Goal: Check status

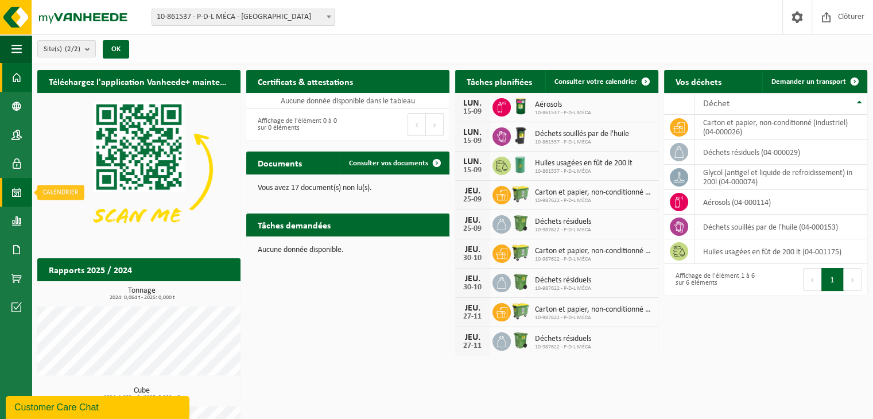
click at [7, 193] on link "Calendrier" at bounding box center [16, 192] width 32 height 29
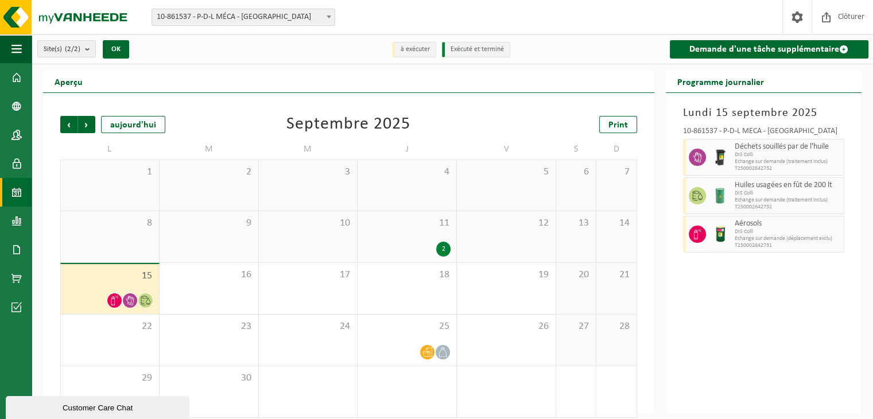
click at [142, 298] on icon at bounding box center [146, 301] width 10 height 10
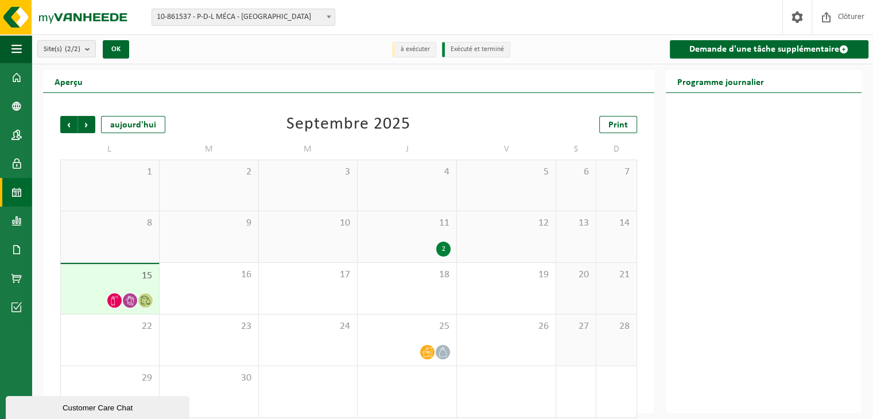
click at [433, 246] on div "2" at bounding box center [406, 249] width 87 height 15
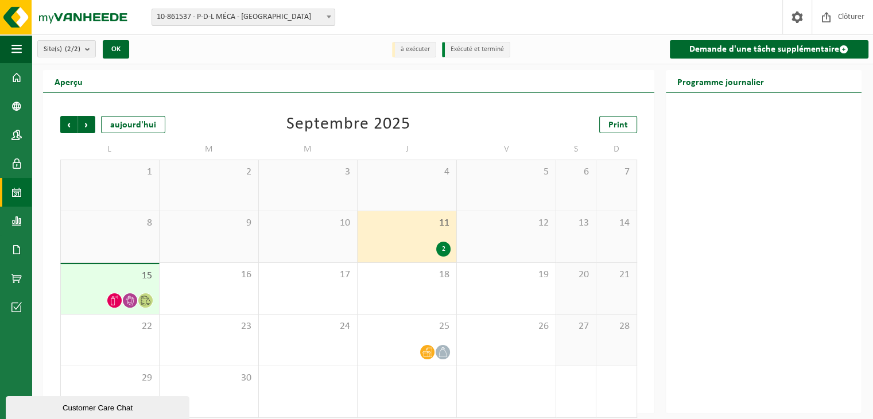
click at [446, 250] on div "2" at bounding box center [443, 249] width 14 height 15
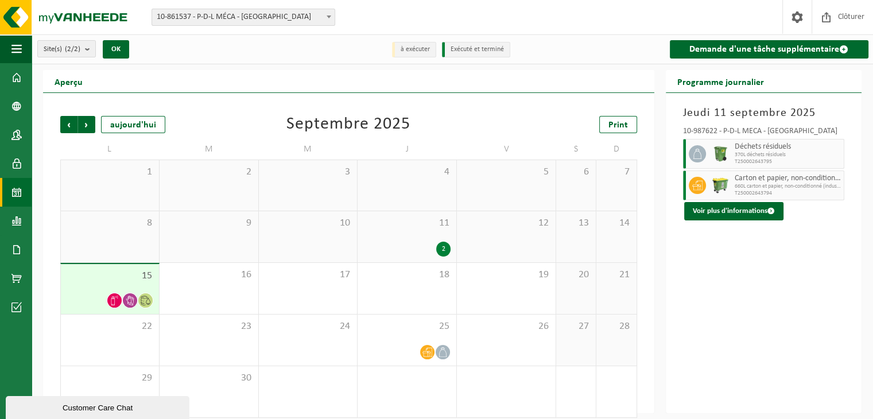
scroll to position [10, 0]
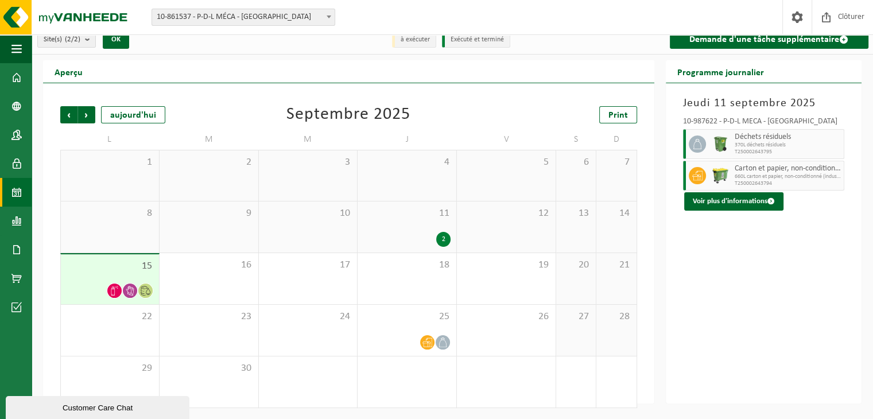
click at [114, 281] on div "15" at bounding box center [110, 279] width 98 height 50
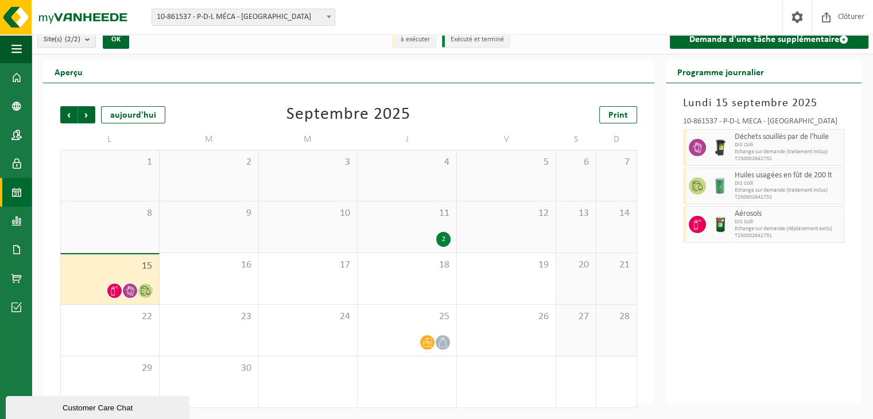
click at [769, 157] on span "T250002642732" at bounding box center [788, 159] width 107 height 7
click at [696, 148] on icon at bounding box center [697, 147] width 10 height 10
